Goal: Find specific page/section: Find specific page/section

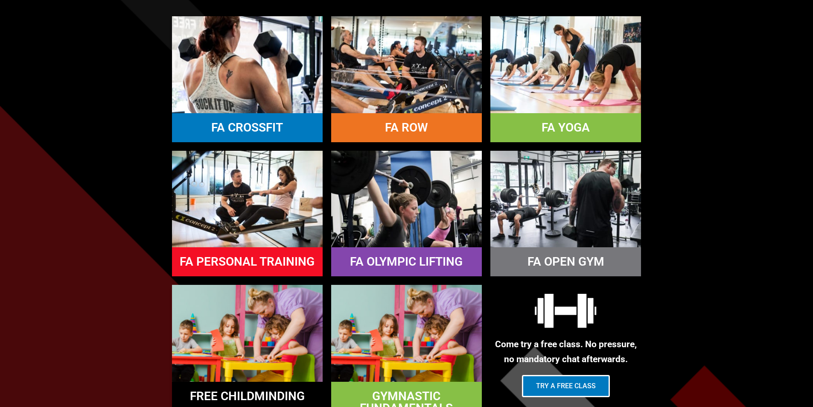
scroll to position [854, 0]
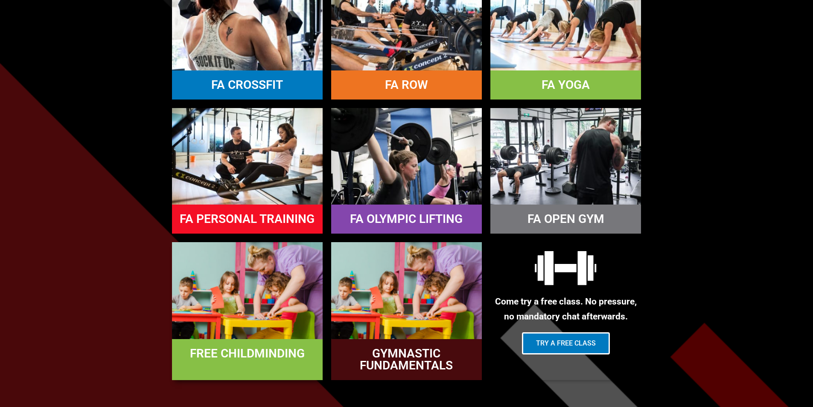
click at [263, 342] on div "FREE CHILDMINDING" at bounding box center [247, 310] width 151 height 137
click at [225, 372] on div "FREE CHILDMINDING" at bounding box center [247, 310] width 151 height 137
click at [274, 306] on img at bounding box center [247, 290] width 151 height 96
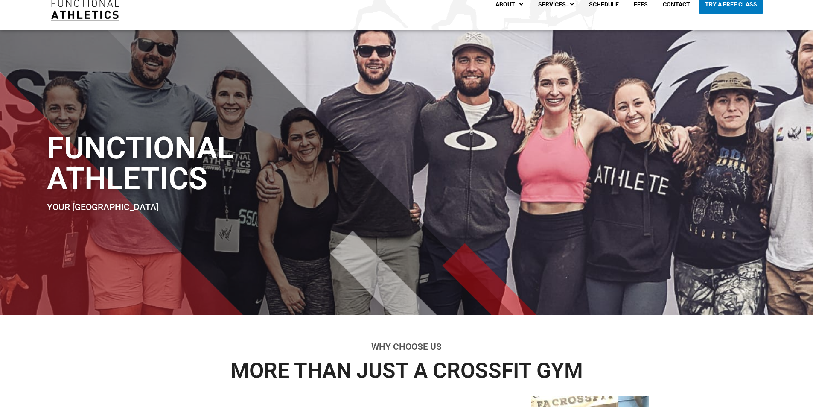
scroll to position [0, 0]
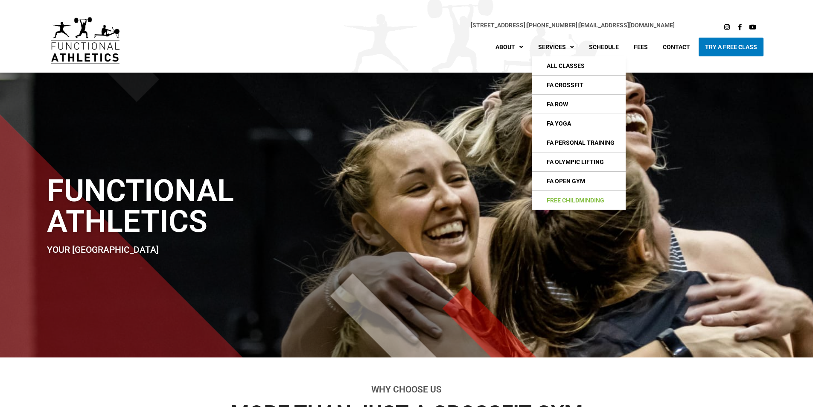
click at [565, 197] on link "Free Childminding" at bounding box center [579, 200] width 94 height 19
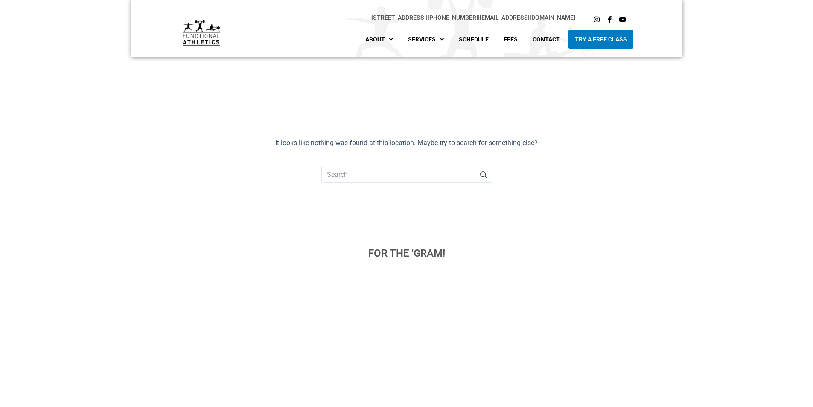
click at [289, 267] on div "🌲 BC DAY WEEKEND GYM HOURS 🌲 Here is our Ho At Functional Athletics, Murph Day …" at bounding box center [407, 379] width 542 height 225
